Goal: Transaction & Acquisition: Purchase product/service

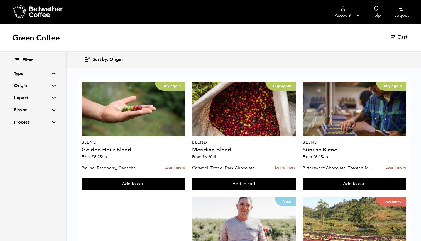
scroll to position [359, 0]
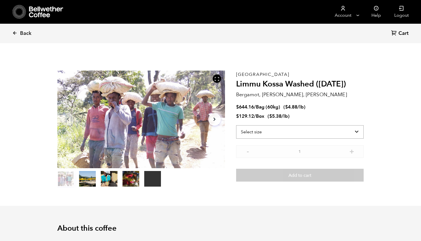
scroll to position [242, 297]
select select "bag-3"
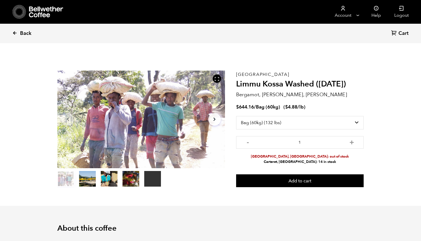
click at [17, 33] on icon at bounding box center [14, 32] width 5 height 5
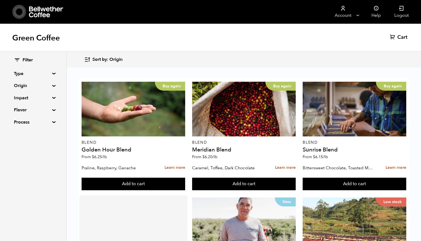
scroll to position [223, 0]
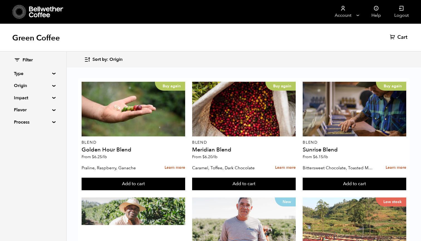
click at [46, 84] on summary "Origin" at bounding box center [33, 85] width 38 height 7
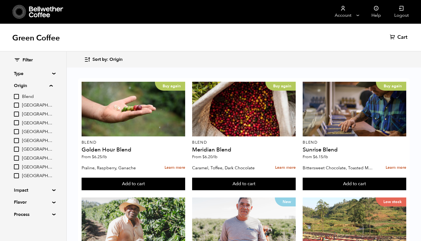
click at [19, 138] on input "[GEOGRAPHIC_DATA]" at bounding box center [16, 140] width 5 height 5
checkbox input "true"
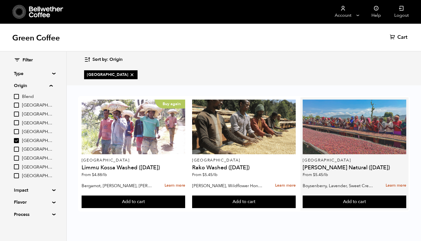
click at [333, 146] on div at bounding box center [355, 126] width 104 height 55
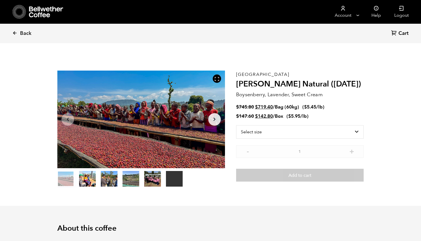
scroll to position [242, 297]
select select "bag-3"
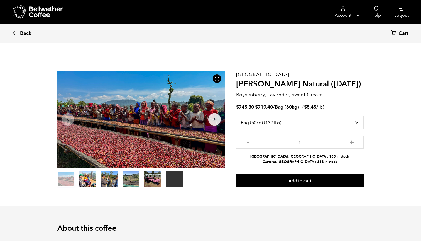
click at [19, 32] on link "Back" at bounding box center [29, 33] width 35 height 19
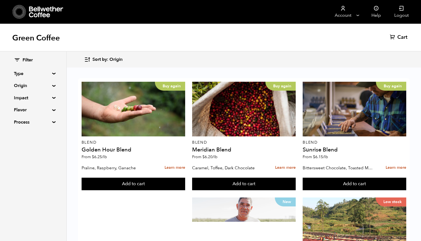
scroll to position [337, 0]
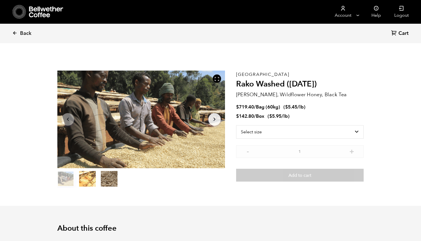
scroll to position [242, 297]
select select "bag-3"
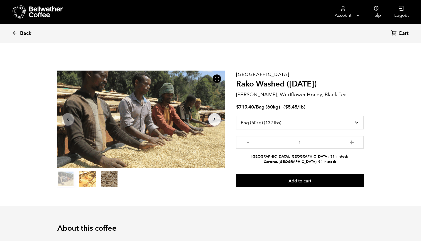
click at [23, 34] on span "Back" at bounding box center [25, 33] width 11 height 7
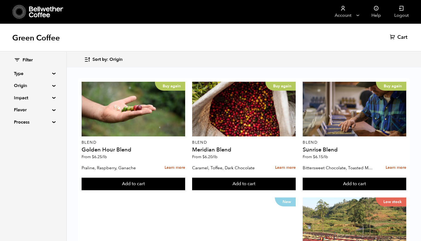
scroll to position [321, 0]
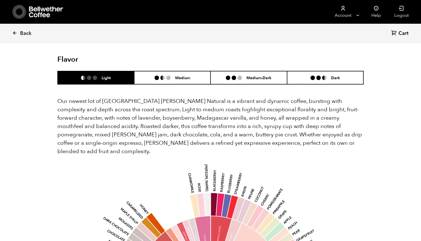
scroll to position [442, 0]
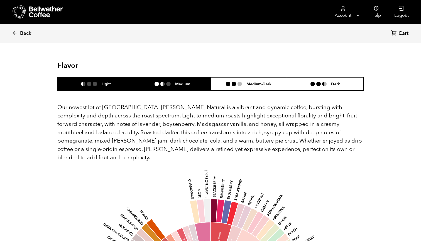
click at [175, 82] on ul at bounding box center [165, 84] width 21 height 4
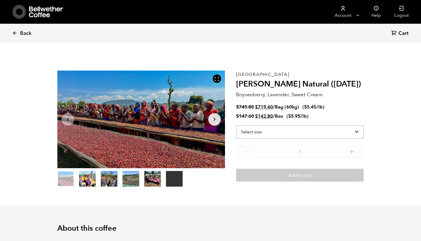
scroll to position [0, 0]
select select "bag-3"
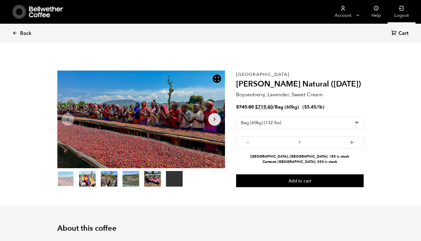
click at [398, 9] on link "Logout" at bounding box center [402, 12] width 28 height 24
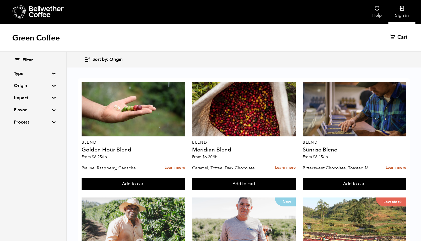
click at [403, 9] on icon at bounding box center [403, 9] width 6 height 6
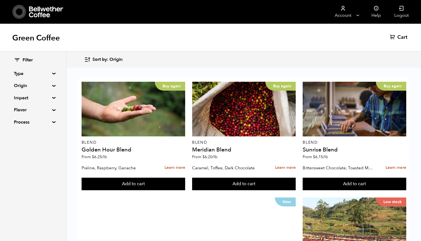
scroll to position [354, 0]
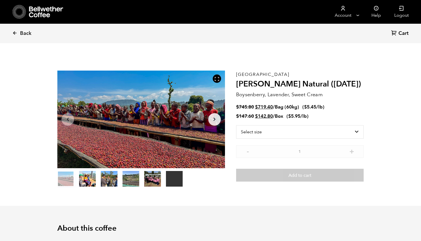
click at [215, 116] on icon "Arrow Right" at bounding box center [214, 119] width 7 height 7
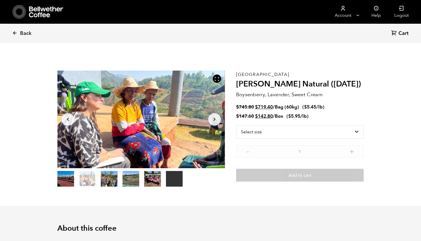
click at [215, 120] on icon "button" at bounding box center [215, 119] width 2 height 3
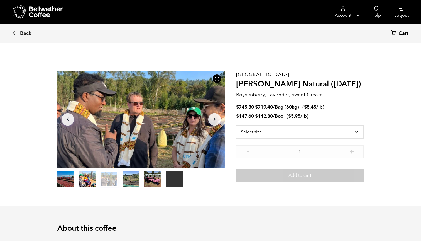
click at [215, 121] on icon "Arrow Right" at bounding box center [214, 119] width 7 height 7
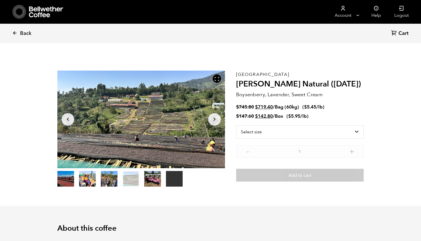
click at [215, 121] on icon "Arrow Right" at bounding box center [214, 119] width 7 height 7
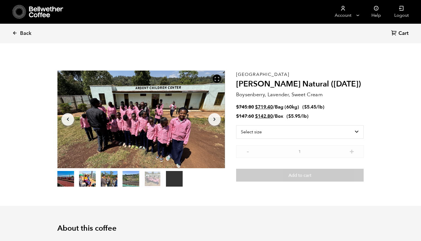
click at [215, 121] on icon "Arrow Right" at bounding box center [214, 119] width 7 height 7
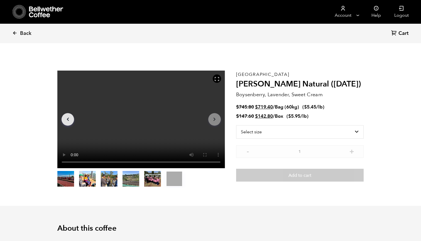
click at [216, 119] on icon "Arrow Right" at bounding box center [214, 119] width 7 height 7
click at [142, 120] on video "Your browser does not support the video tag." at bounding box center [141, 119] width 168 height 98
click at [74, 159] on video "Your browser does not support the video tag." at bounding box center [141, 119] width 168 height 98
select select "bag-3"
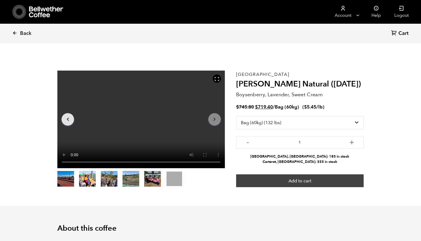
click at [300, 176] on button "Add to cart" at bounding box center [300, 180] width 128 height 13
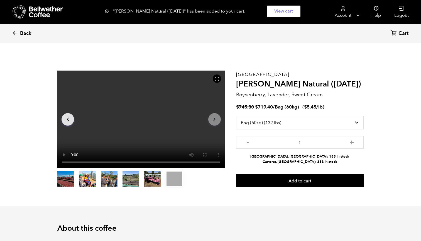
click at [23, 33] on span "Back" at bounding box center [25, 33] width 11 height 7
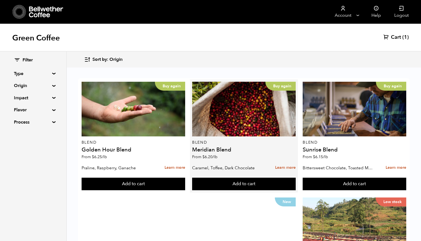
scroll to position [23, 0]
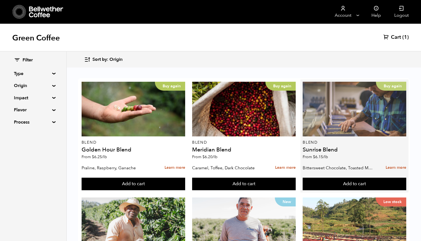
click at [315, 109] on div "Buy again" at bounding box center [355, 109] width 104 height 55
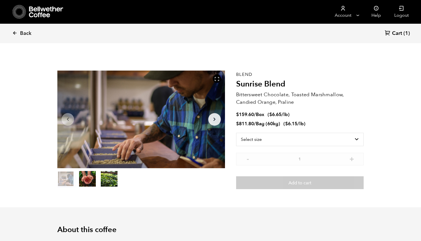
scroll to position [242, 297]
select select "bag-3"
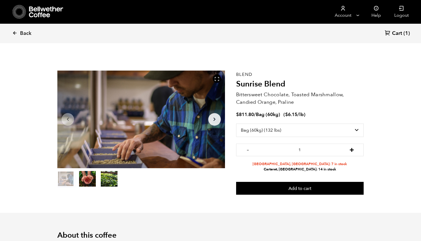
click at [351, 149] on button "+" at bounding box center [352, 149] width 7 height 6
type input "3"
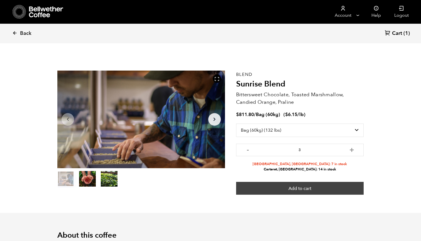
click at [332, 184] on button "Add to cart" at bounding box center [300, 188] width 128 height 13
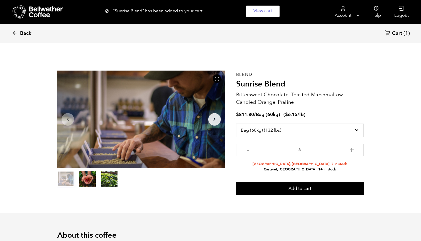
click at [23, 30] on span "Back" at bounding box center [25, 33] width 11 height 7
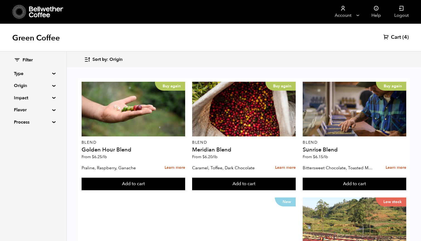
scroll to position [424, 0]
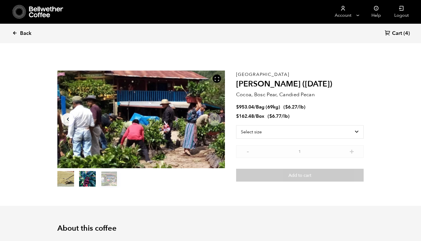
click at [14, 34] on icon at bounding box center [14, 32] width 5 height 5
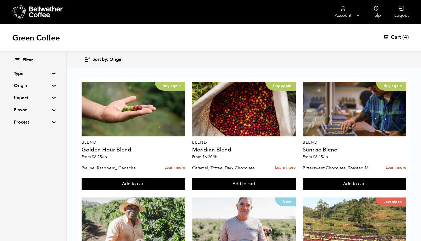
click at [397, 33] on div "Green Coffee Cart (4)" at bounding box center [210, 38] width 421 height 28
click at [396, 37] on span "Cart" at bounding box center [396, 37] width 10 height 7
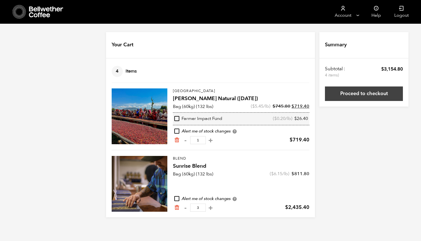
click at [363, 94] on link "Proceed to checkout" at bounding box center [364, 93] width 78 height 14
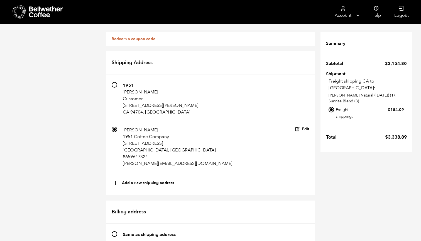
click at [333, 124] on input "Local pickup - [GEOGRAPHIC_DATA], [GEOGRAPHIC_DATA]" at bounding box center [332, 127] width 6 height 6
radio input "true"
